Goal: Navigation & Orientation: Find specific page/section

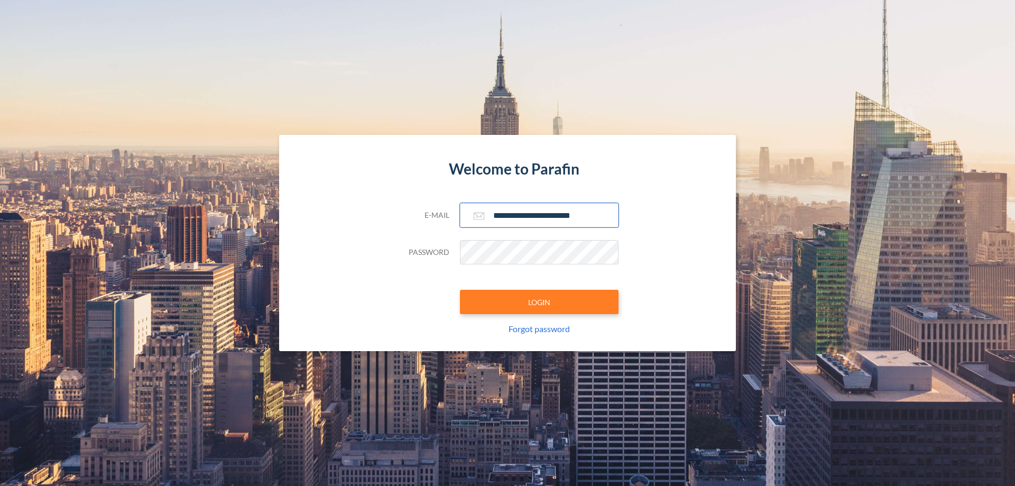
type input "**********"
click at [539, 302] on button "LOGIN" at bounding box center [539, 302] width 159 height 24
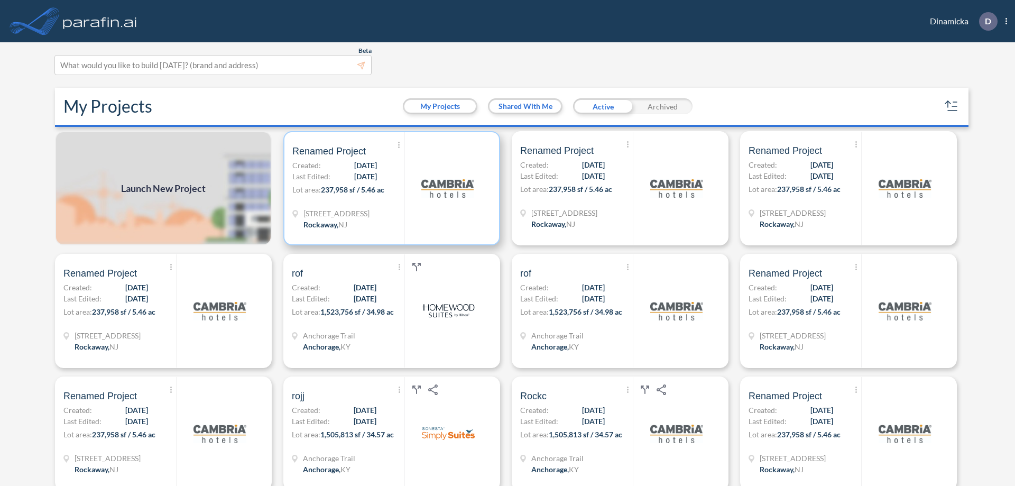
scroll to position [3, 0]
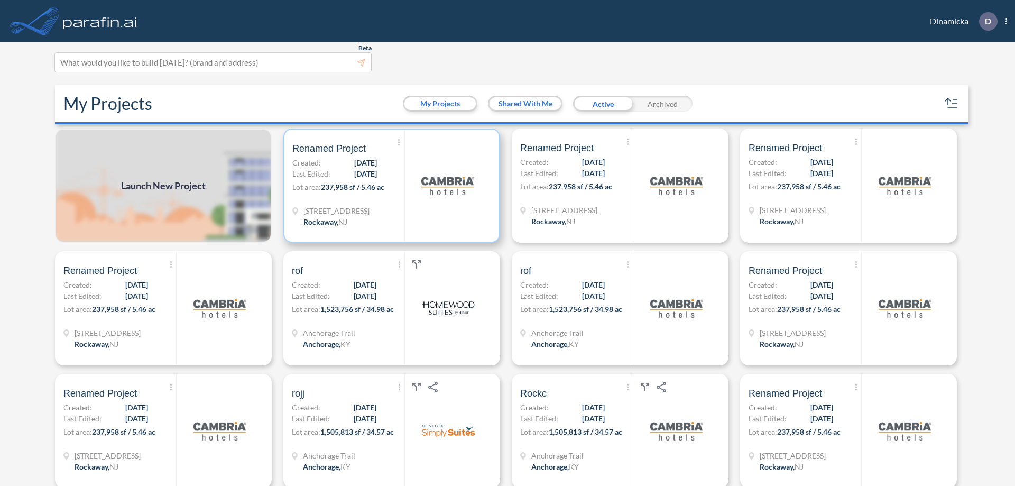
click at [390, 186] on p "Lot area: 237,958 sf / 5.46 ac" at bounding box center [348, 188] width 112 height 15
